Goal: Transaction & Acquisition: Purchase product/service

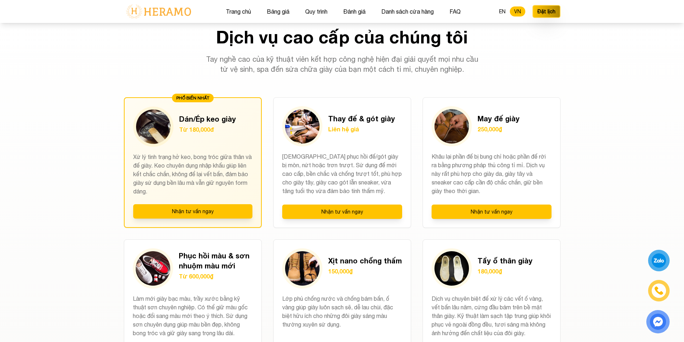
scroll to position [646, 0]
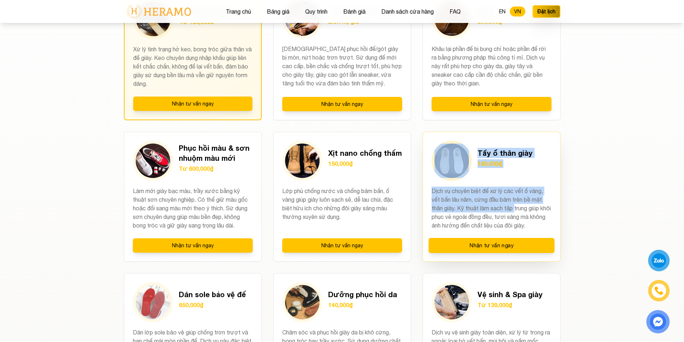
drag, startPoint x: 418, startPoint y: 132, endPoint x: 522, endPoint y: 207, distance: 128.1
click at [521, 207] on div "PHỔ BIẾN NHẤT Dán/Ép keo giày Từ 180,000đ Xử lý tình trạng hở keo, bong tróc gi…" at bounding box center [342, 201] width 436 height 422
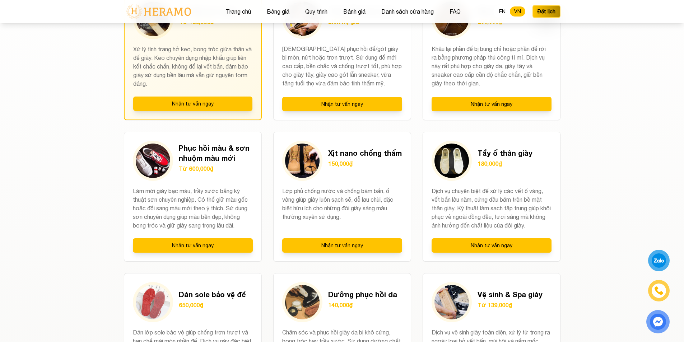
click at [608, 214] on section "Dịch vụ cao cấp của chúng tôi Tay nghề cao của kỹ thuật viên kết hợp công nghệ …" at bounding box center [342, 198] width 684 height 584
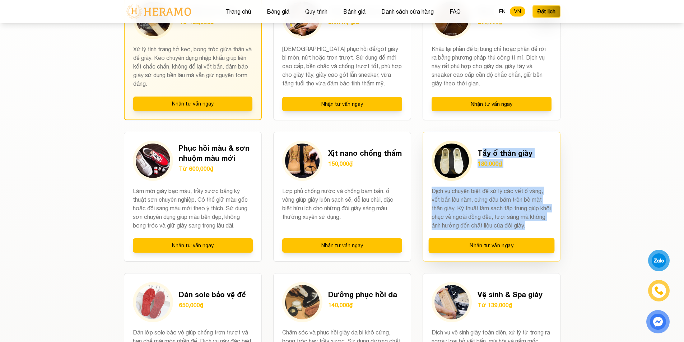
drag, startPoint x: 481, startPoint y: 145, endPoint x: 552, endPoint y: 224, distance: 106.2
click at [552, 224] on div "Tẩy ố thân giày 180,000₫ Dịch vụ chuyên biệt để xử lý các vết ố vàng, vết bẩn l…" at bounding box center [491, 197] width 138 height 130
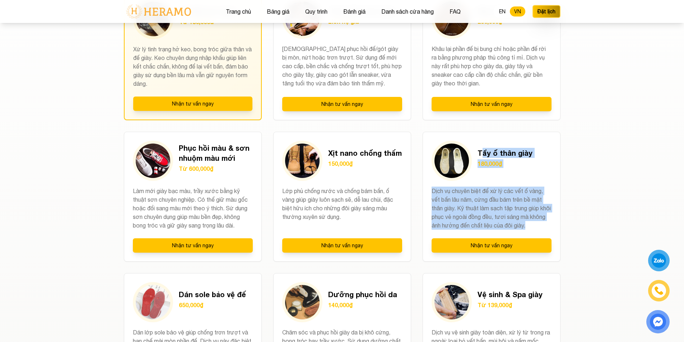
drag, startPoint x: 593, startPoint y: 183, endPoint x: 589, endPoint y: 184, distance: 4.0
click at [593, 184] on section "Dịch vụ cao cấp của chúng tôi Tay nghề cao của kỹ thuật viên kết hợp công nghệ …" at bounding box center [342, 198] width 684 height 584
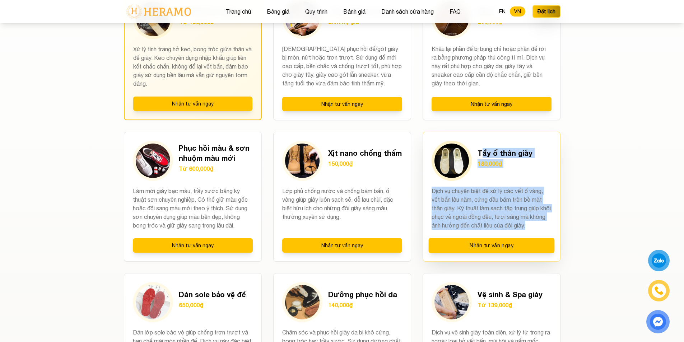
click at [493, 134] on div "Tẩy ố thân giày 180,000₫ Dịch vụ chuyên biệt để xử lý các vết ố vàng, vết bẩn l…" at bounding box center [491, 197] width 138 height 130
drag, startPoint x: 473, startPoint y: 148, endPoint x: 553, endPoint y: 226, distance: 111.9
click at [553, 226] on div "Tẩy ố thân giày 180,000₫ Dịch vụ chuyên biệt để xử lý các vết ố vàng, vết bẩn l…" at bounding box center [491, 197] width 138 height 130
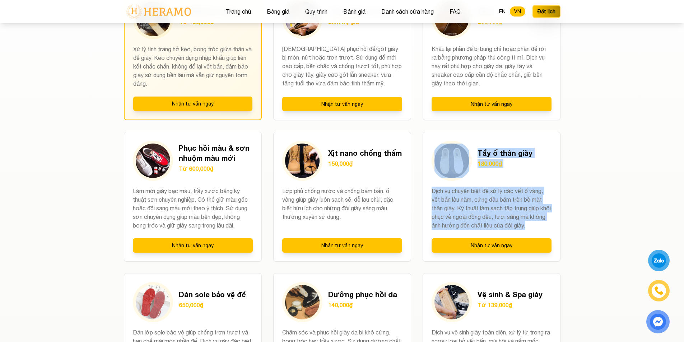
copy div "Tẩy ố thân giày 180,000₫ Dịch vụ chuyên biệt để xử lý các vết ố vàng, vết bẩn l…"
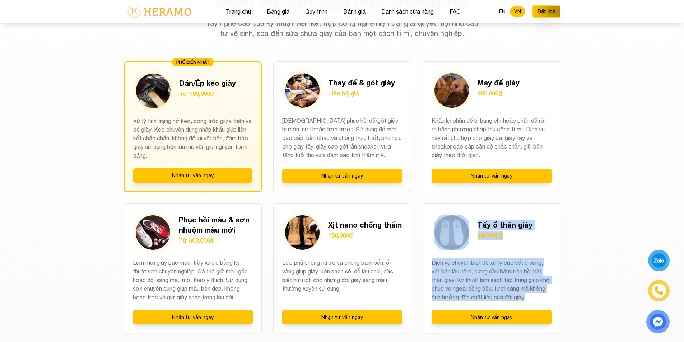
scroll to position [395, 0]
